Goal: Task Accomplishment & Management: Manage account settings

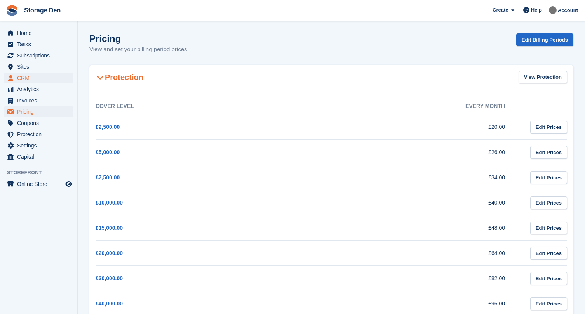
scroll to position [327, 0]
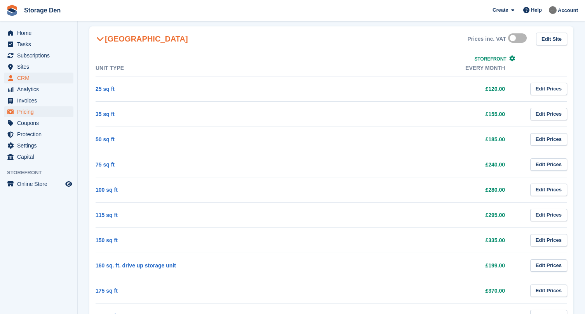
click at [37, 82] on span "CRM" at bounding box center [40, 78] width 47 height 11
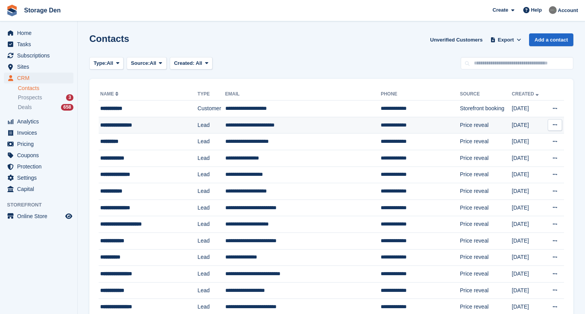
click at [151, 124] on div "**********" at bounding box center [141, 125] width 83 height 8
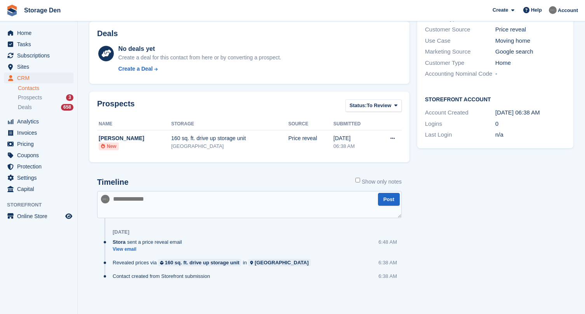
scroll to position [180, 0]
click at [21, 146] on span "Pricing" at bounding box center [40, 144] width 47 height 11
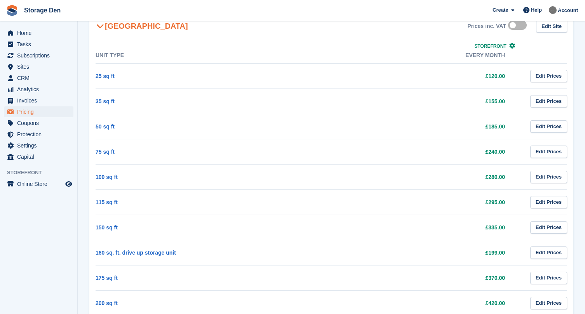
scroll to position [341, 0]
click at [123, 249] on link "160 sq. ft. drive up storage unit" at bounding box center [136, 252] width 80 height 6
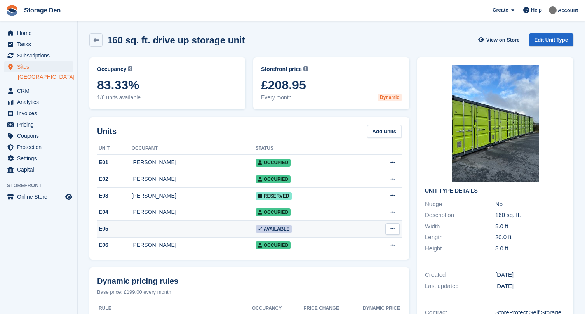
click at [151, 225] on td "-" at bounding box center [194, 229] width 124 height 17
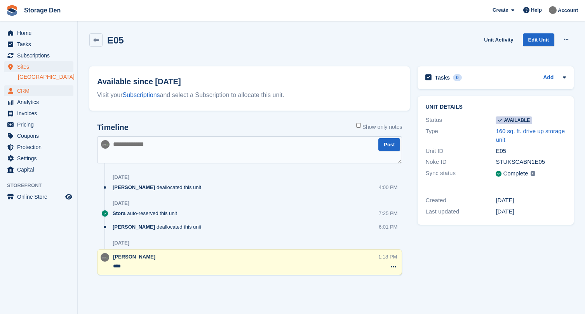
click at [28, 89] on span "CRM" at bounding box center [40, 90] width 47 height 11
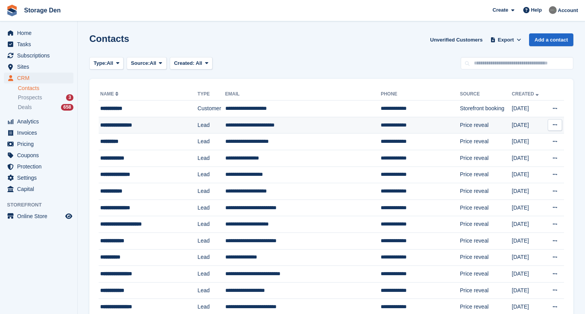
click at [150, 127] on div "**********" at bounding box center [141, 125] width 83 height 8
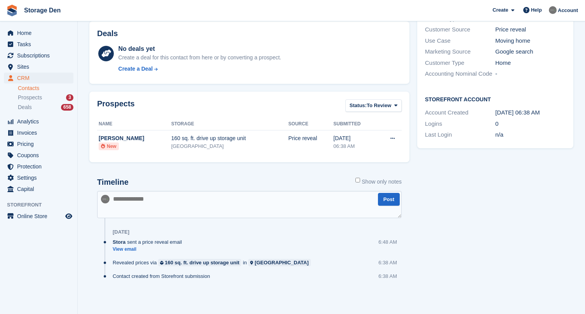
scroll to position [180, 0]
click at [193, 195] on textarea at bounding box center [249, 204] width 304 height 27
type textarea "**********"
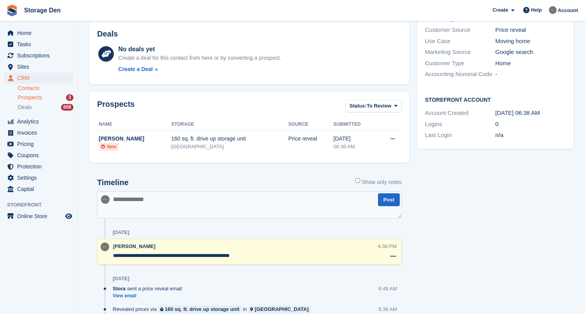
click at [41, 98] on span "Prospects" at bounding box center [30, 97] width 24 height 7
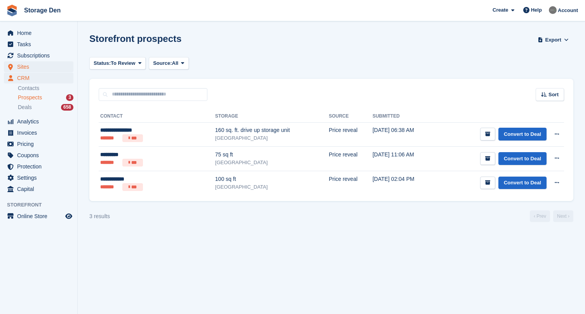
click at [50, 70] on span "Sites" at bounding box center [40, 66] width 47 height 11
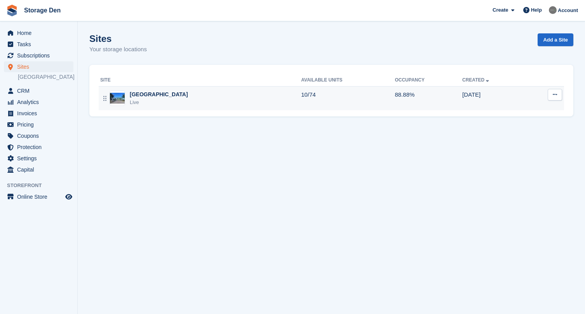
click at [143, 95] on div "[GEOGRAPHIC_DATA]" at bounding box center [159, 94] width 58 height 8
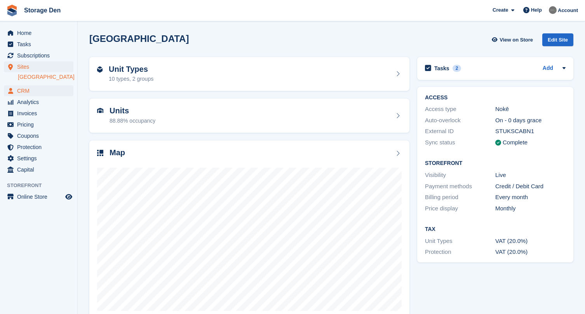
click at [42, 92] on span "CRM" at bounding box center [40, 90] width 47 height 11
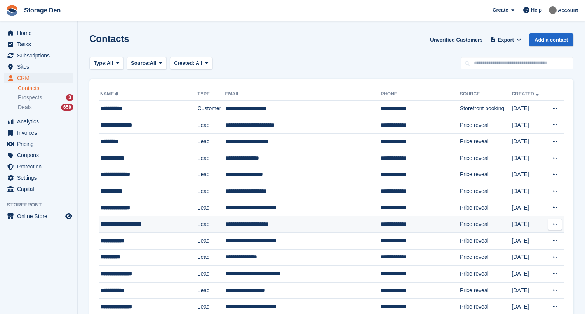
click at [133, 225] on div "**********" at bounding box center [141, 224] width 83 height 8
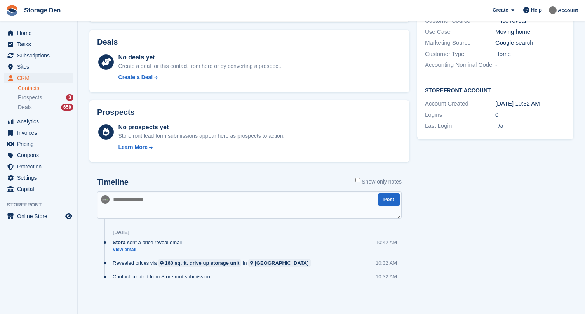
scroll to position [171, 0]
click at [132, 248] on link "View email" at bounding box center [149, 250] width 73 height 7
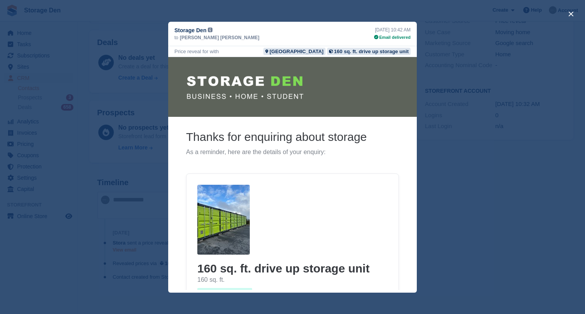
scroll to position [0, 0]
click at [221, 209] on img at bounding box center [223, 219] width 52 height 70
click at [575, 11] on button "close" at bounding box center [571, 14] width 12 height 12
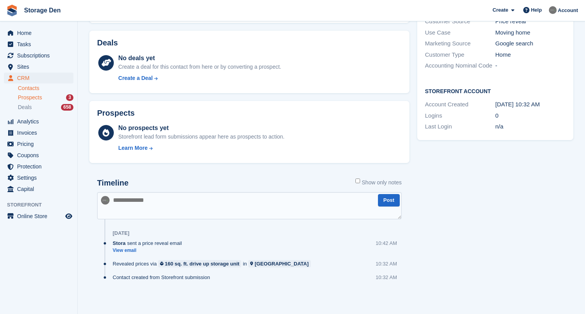
click at [33, 98] on span "Prospects" at bounding box center [30, 97] width 24 height 7
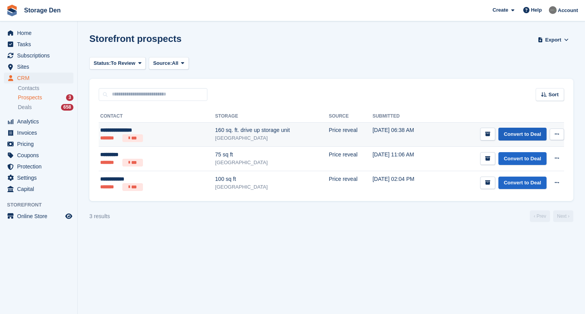
click at [520, 137] on link "Convert to Deal" at bounding box center [522, 134] width 48 height 13
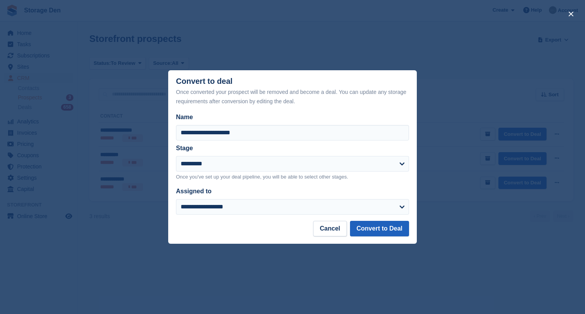
click at [397, 228] on button "Convert to Deal" at bounding box center [379, 229] width 59 height 16
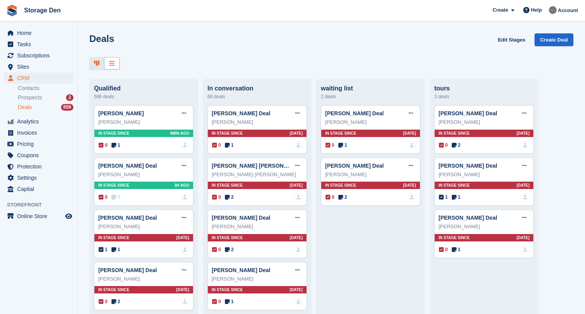
click at [109, 61] on icon at bounding box center [111, 63] width 5 height 6
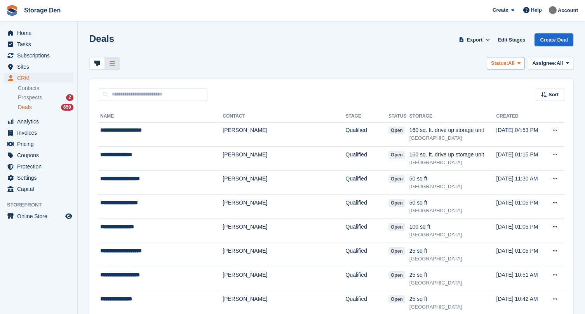
click at [516, 61] on span at bounding box center [519, 63] width 6 height 6
click at [494, 95] on link "Open" at bounding box center [488, 96] width 68 height 14
click at [475, 41] on span "Export" at bounding box center [474, 40] width 16 height 8
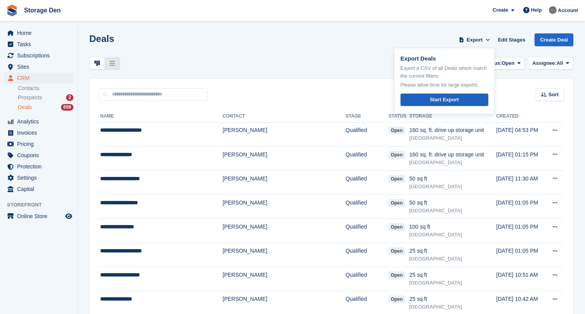
click at [460, 101] on link "Start Export" at bounding box center [444, 100] width 88 height 13
click at [478, 14] on span "Storage Den Create Subscription Invoice Contact Deal Discount Page Help Chat Su…" at bounding box center [292, 10] width 585 height 21
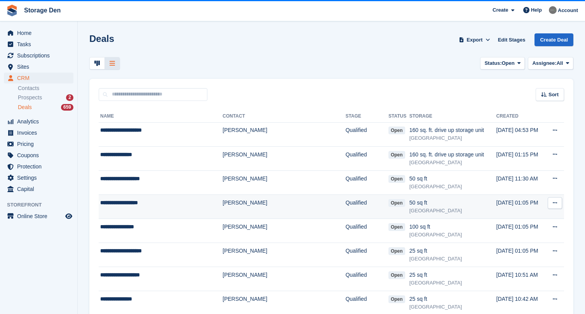
click at [174, 209] on td "**********" at bounding box center [161, 207] width 124 height 24
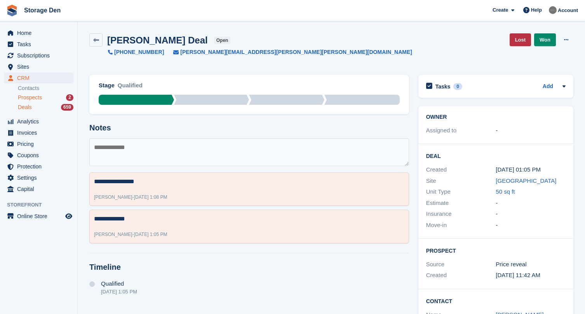
click at [42, 98] on span "Prospects" at bounding box center [30, 97] width 24 height 7
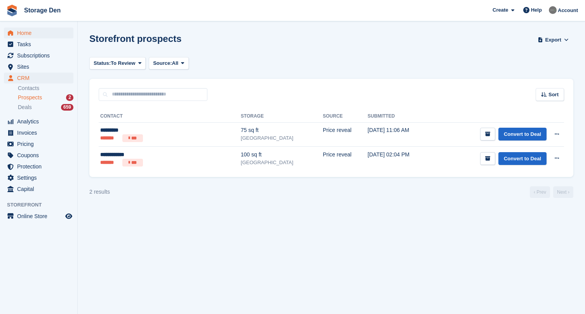
click at [37, 30] on span "Home" at bounding box center [40, 33] width 47 height 11
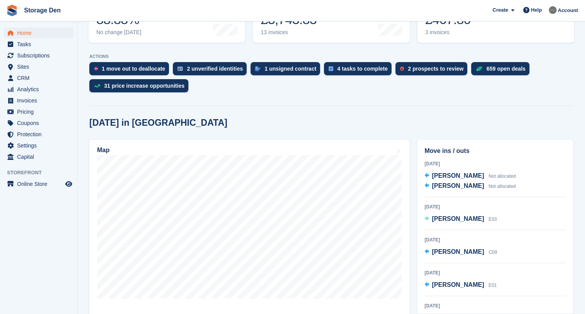
scroll to position [130, 0]
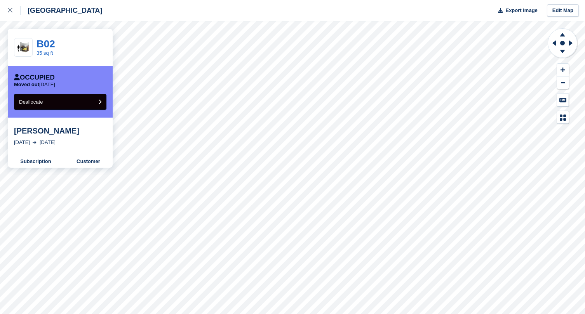
click at [89, 102] on button "Deallocate" at bounding box center [60, 102] width 92 height 16
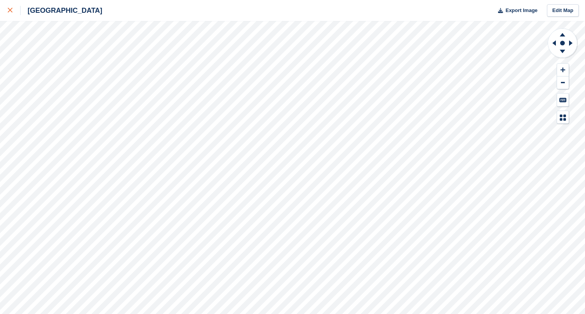
click at [12, 13] on div at bounding box center [14, 10] width 13 height 9
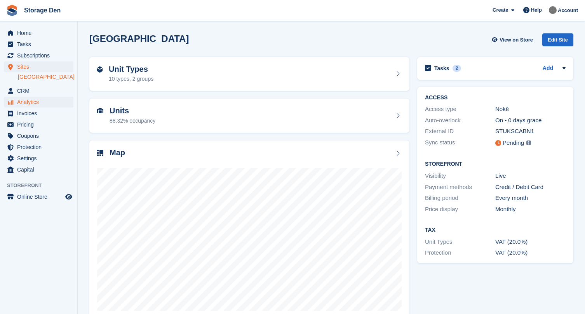
click at [58, 103] on span "Analytics" at bounding box center [40, 102] width 47 height 11
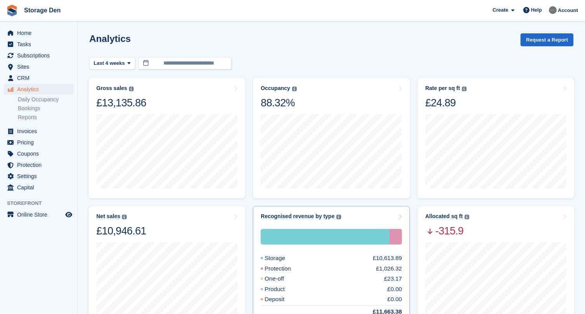
click at [364, 219] on div "Recognised revenue by type The sum of all finalised invoices, after discount an…" at bounding box center [331, 216] width 141 height 7
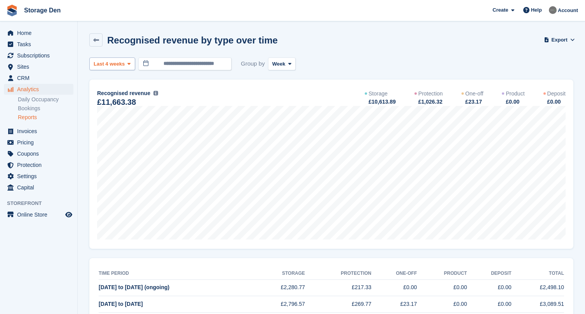
click at [117, 66] on span "Last 4 weeks" at bounding box center [109, 64] width 31 height 8
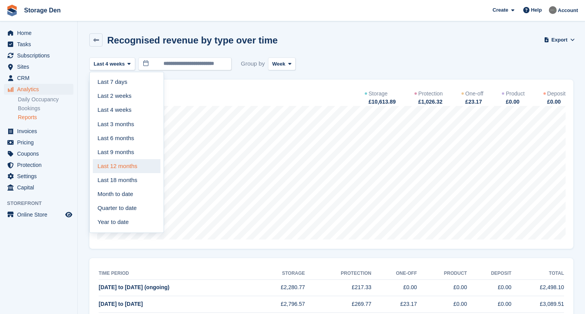
click at [134, 163] on link "Last 12 months" at bounding box center [127, 166] width 68 height 14
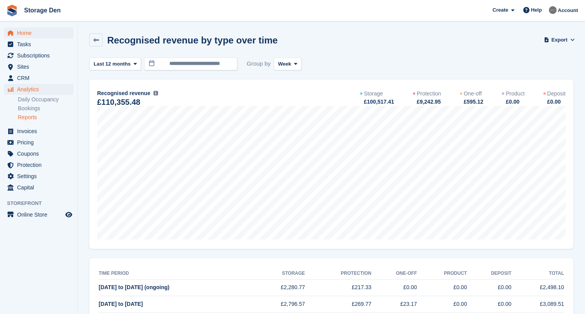
click at [46, 29] on span "Home" at bounding box center [40, 33] width 47 height 11
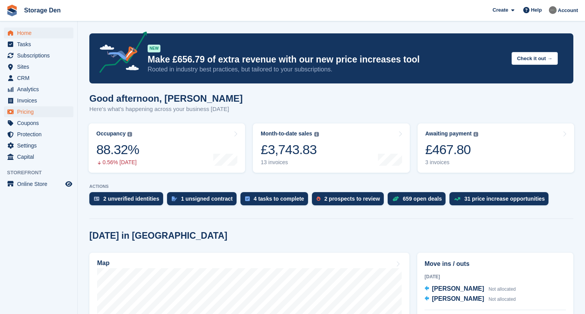
click at [33, 114] on span "Pricing" at bounding box center [40, 111] width 47 height 11
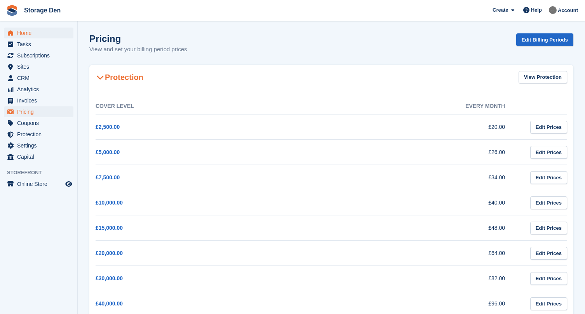
click at [37, 30] on span "Home" at bounding box center [40, 33] width 47 height 11
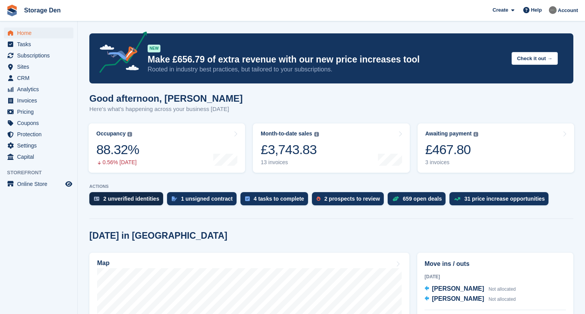
click at [125, 196] on div "2 unverified identities" at bounding box center [131, 199] width 56 height 6
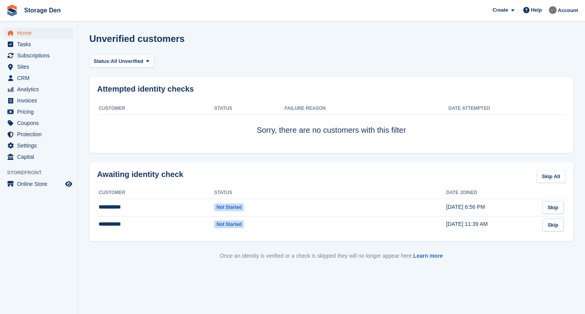
click at [24, 36] on span "Home" at bounding box center [40, 33] width 47 height 11
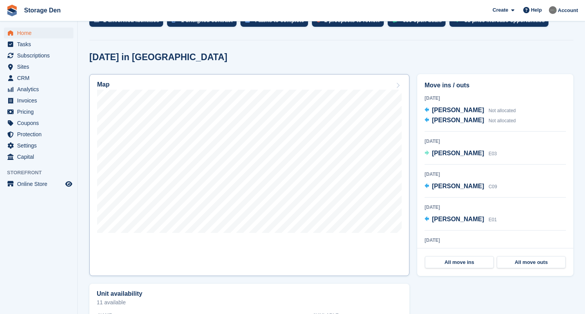
scroll to position [179, 0]
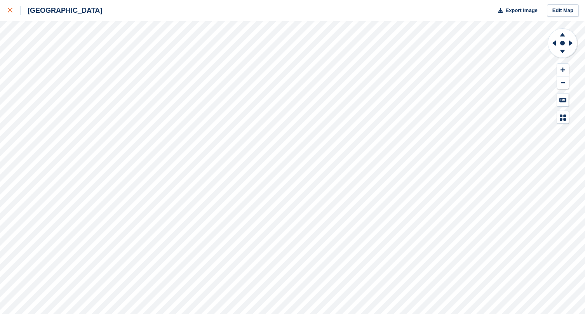
click at [7, 10] on link at bounding box center [10, 10] width 21 height 21
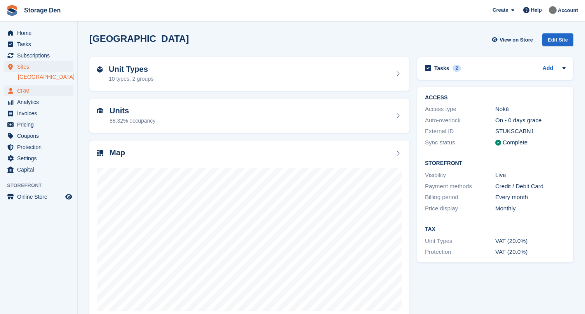
click at [55, 94] on span "CRM" at bounding box center [40, 90] width 47 height 11
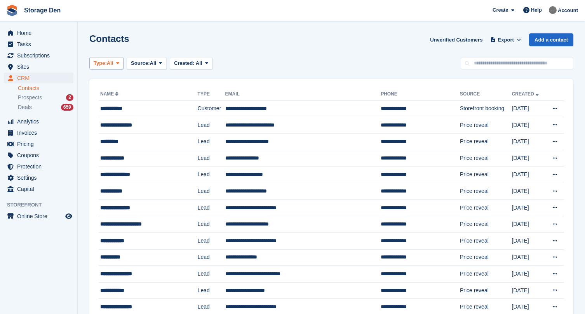
click at [113, 64] on span "All" at bounding box center [110, 63] width 7 height 8
click at [28, 108] on span "Deals" at bounding box center [25, 107] width 14 height 7
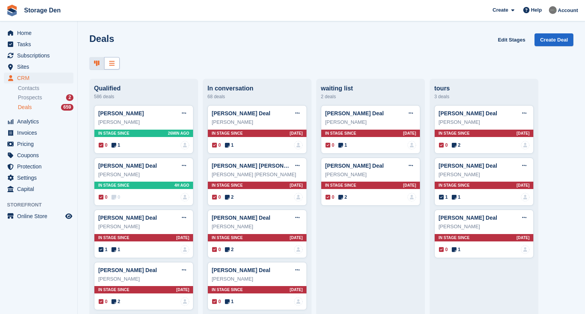
click at [115, 65] on div at bounding box center [112, 63] width 16 height 13
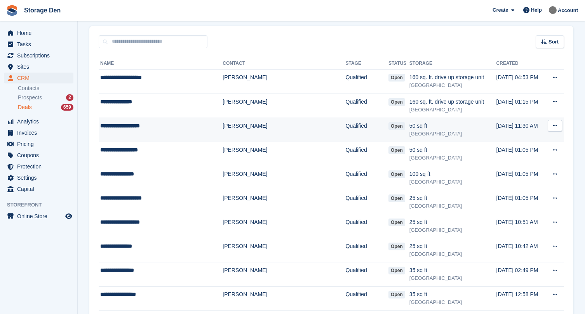
scroll to position [53, 0]
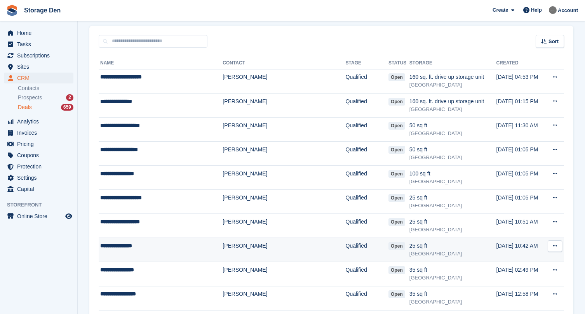
click at [188, 250] on td "**********" at bounding box center [161, 250] width 124 height 24
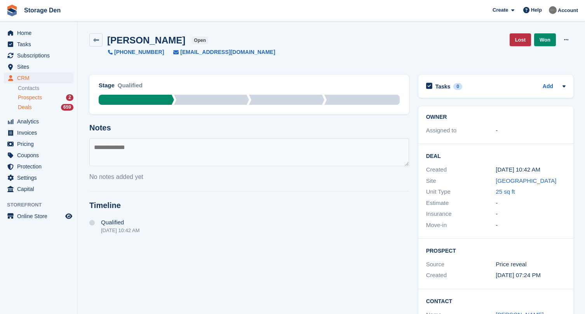
click at [38, 98] on span "Prospects" at bounding box center [30, 97] width 24 height 7
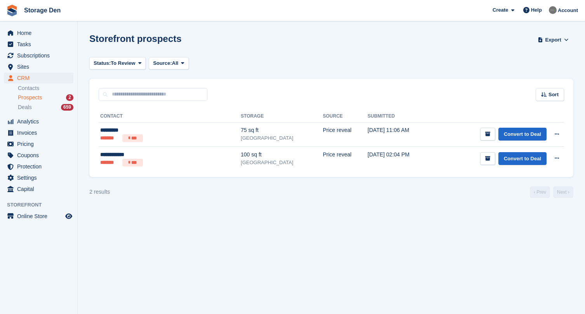
click at [32, 79] on span "CRM" at bounding box center [40, 78] width 47 height 11
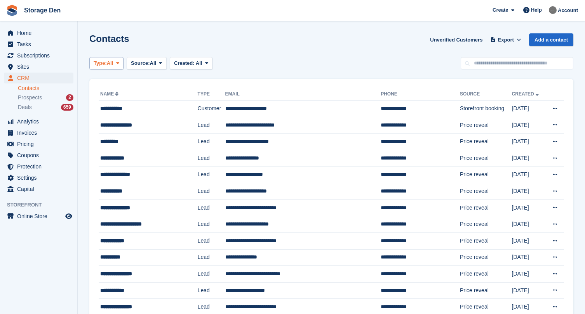
click at [113, 66] on span "All" at bounding box center [110, 63] width 7 height 8
click at [121, 93] on link "Lead" at bounding box center [127, 96] width 68 height 14
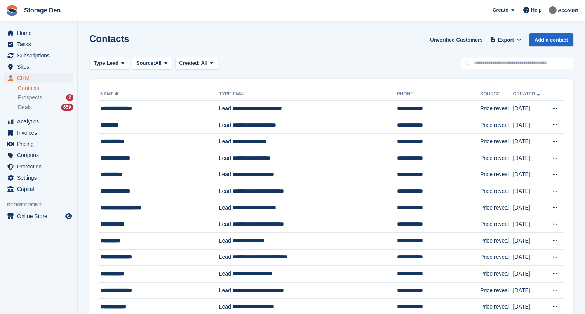
click at [407, 41] on div "Contacts Unverified Customers Export Export Contacts Export a CSV of all Contac…" at bounding box center [331, 44] width 484 height 22
click at [393, 40] on div "Contacts Unverified Customers Export Export Contacts Export a CSV of all Contac…" at bounding box center [331, 44] width 484 height 22
click at [38, 28] on span "Home" at bounding box center [40, 33] width 47 height 11
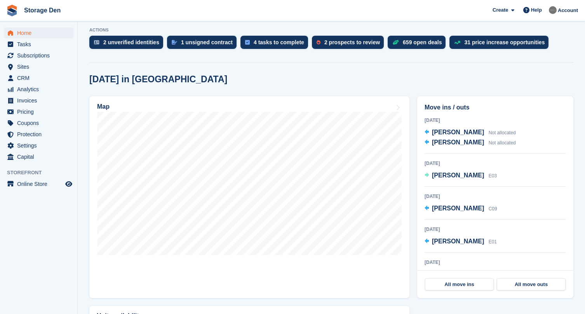
scroll to position [160, 0]
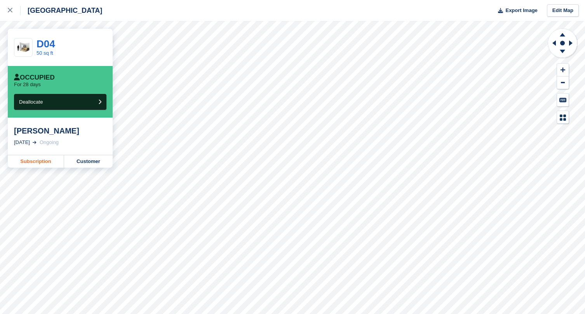
click at [47, 161] on link "Subscription" at bounding box center [36, 161] width 56 height 12
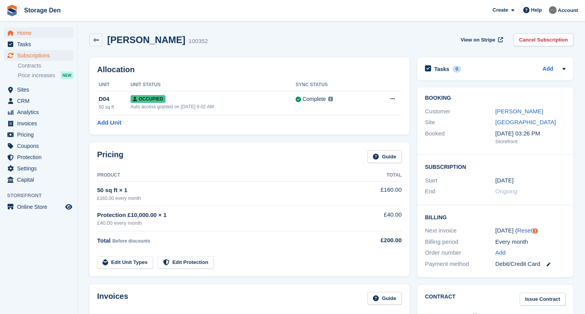
click at [43, 33] on span "Home" at bounding box center [40, 33] width 47 height 11
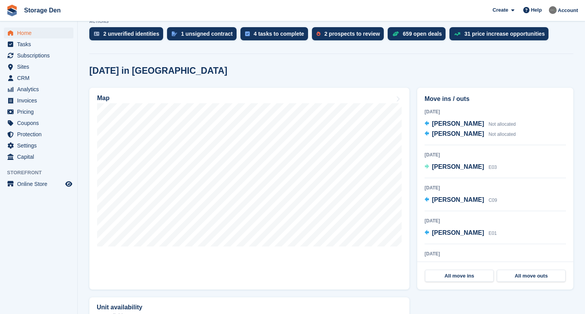
scroll to position [164, 0]
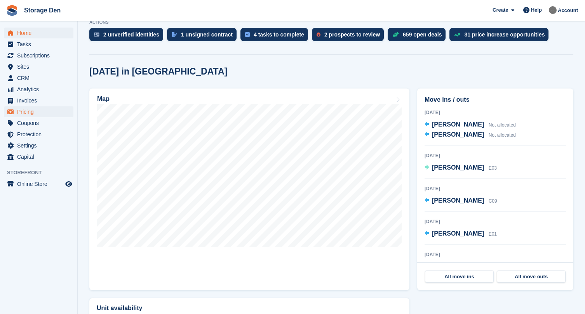
click at [35, 111] on span "Pricing" at bounding box center [40, 111] width 47 height 11
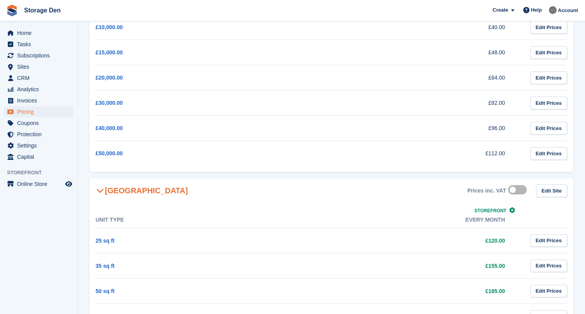
scroll to position [177, 0]
